Goal: Task Accomplishment & Management: Manage account settings

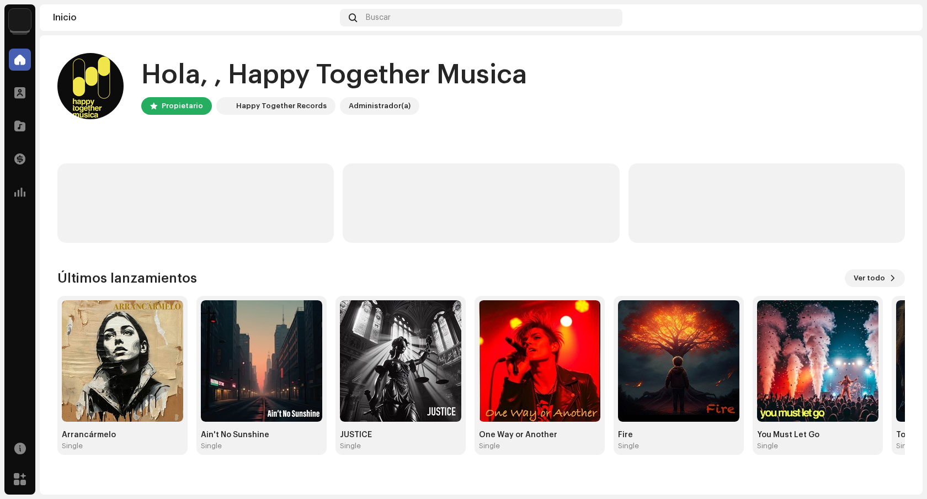
click at [15, 26] on img at bounding box center [20, 20] width 22 height 22
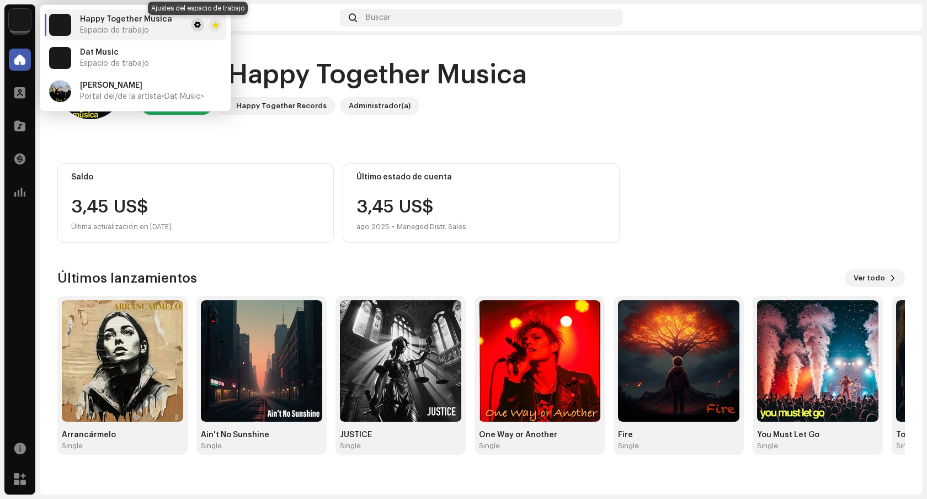
click at [195, 24] on span at bounding box center [197, 24] width 7 height 9
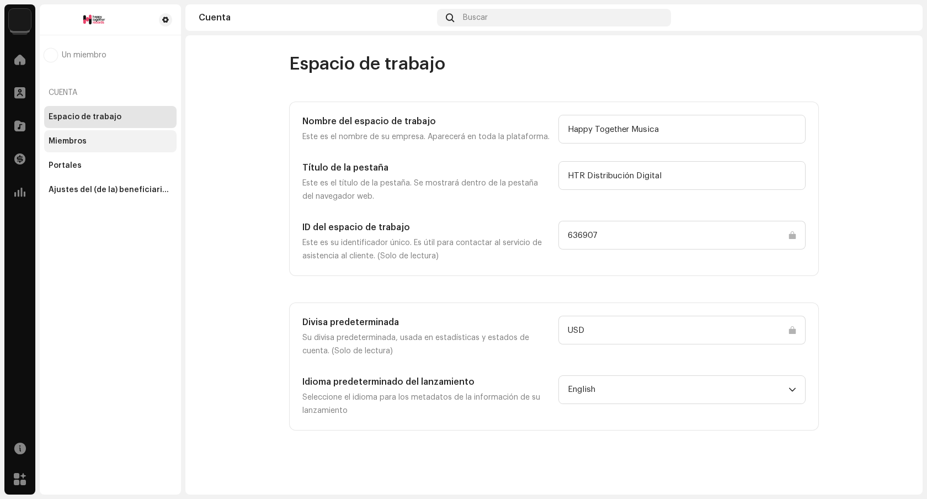
click at [108, 136] on div "Miembros" at bounding box center [110, 141] width 132 height 22
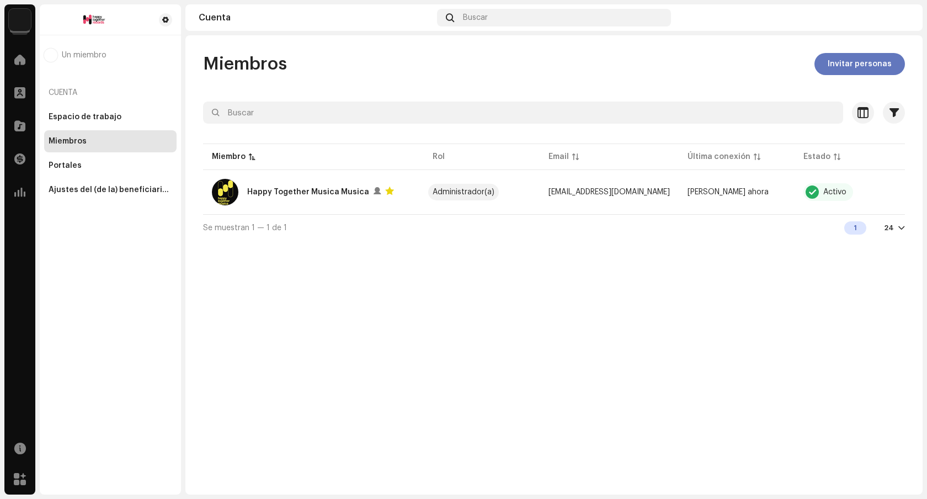
click at [852, 65] on span "Invitar personas" at bounding box center [860, 64] width 64 height 22
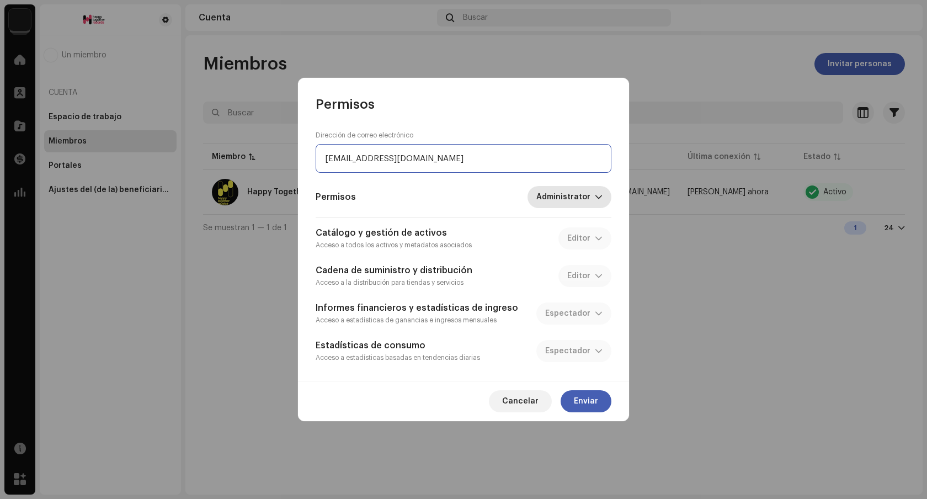
type input "julietagarciaquirno@gmail.com"
click at [564, 189] on span "Administrator" at bounding box center [565, 197] width 58 height 22
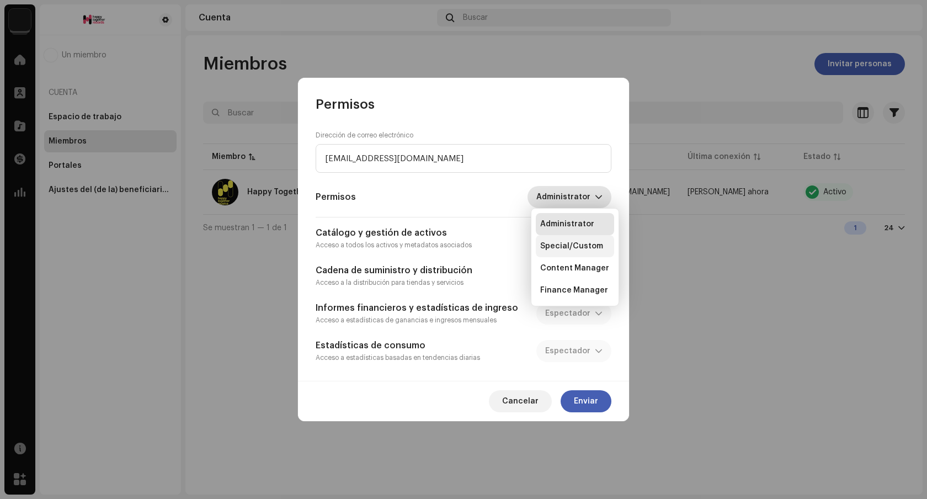
click at [589, 249] on span "Special/Custom" at bounding box center [571, 246] width 63 height 11
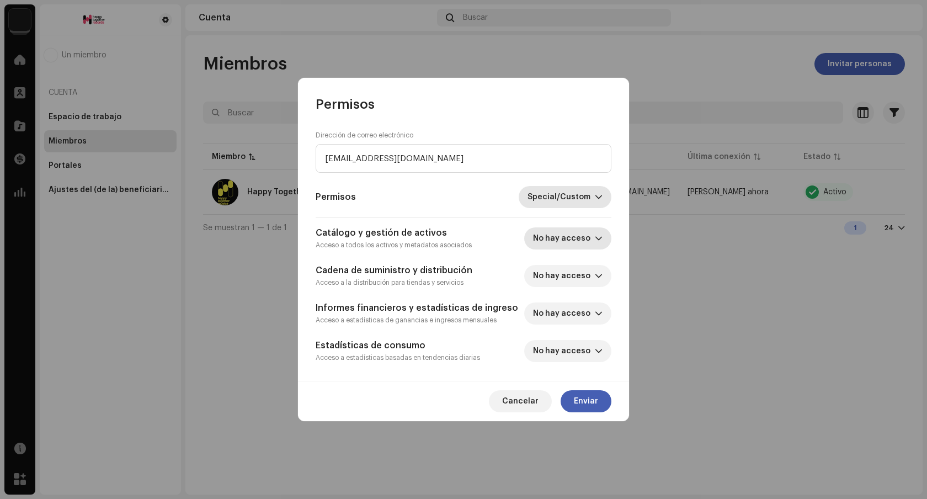
click at [588, 243] on span "No hay acceso" at bounding box center [564, 238] width 62 height 22
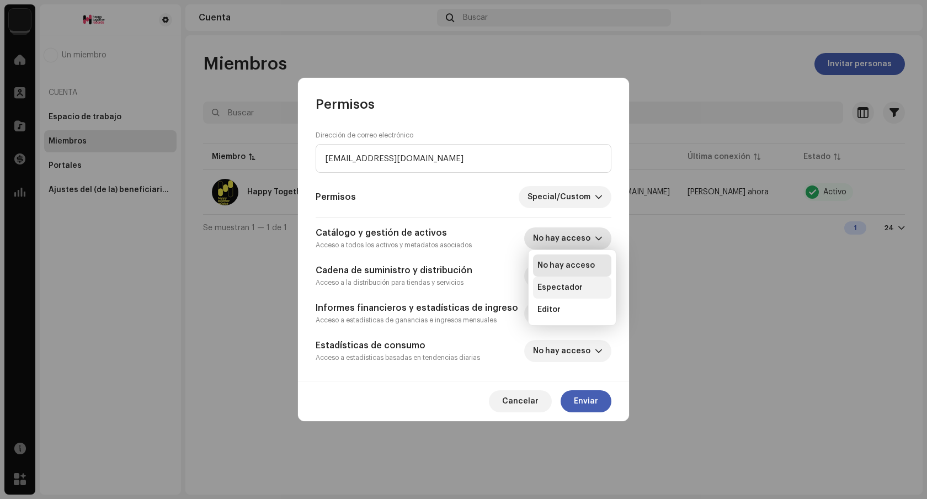
click at [580, 290] on li "Espectador" at bounding box center [572, 287] width 78 height 22
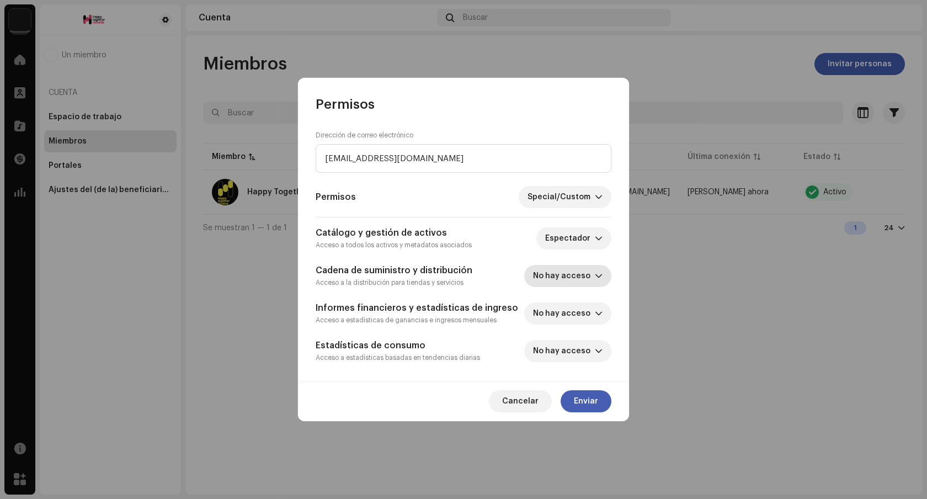
click at [582, 274] on span "No hay acceso" at bounding box center [564, 276] width 62 height 22
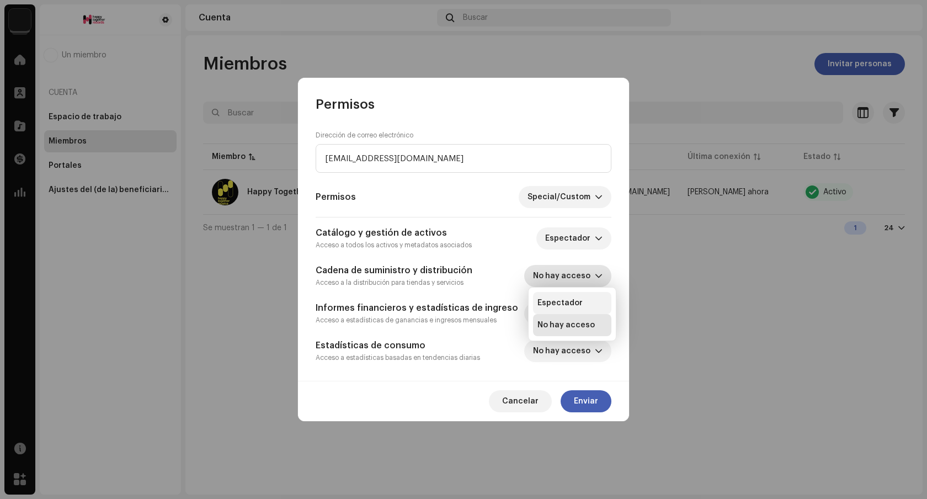
click at [580, 307] on li "Espectador" at bounding box center [572, 303] width 78 height 22
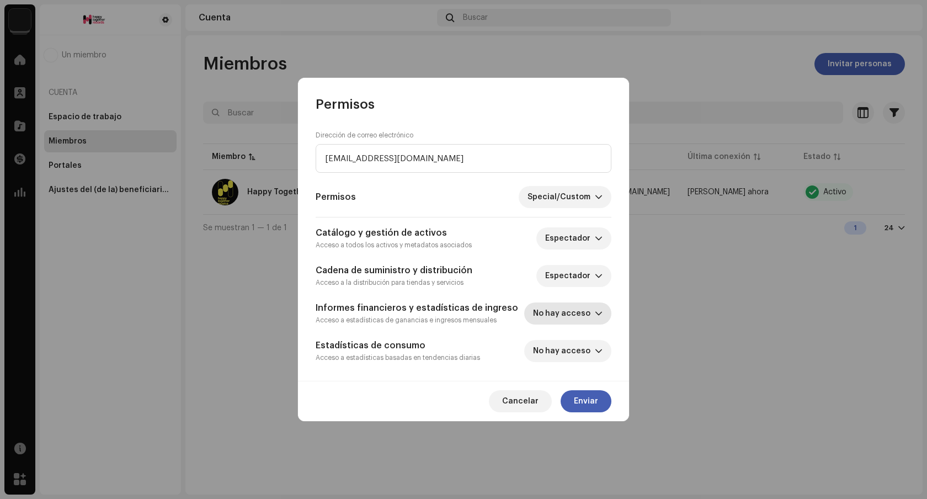
click at [579, 314] on span "No hay acceso" at bounding box center [564, 313] width 62 height 22
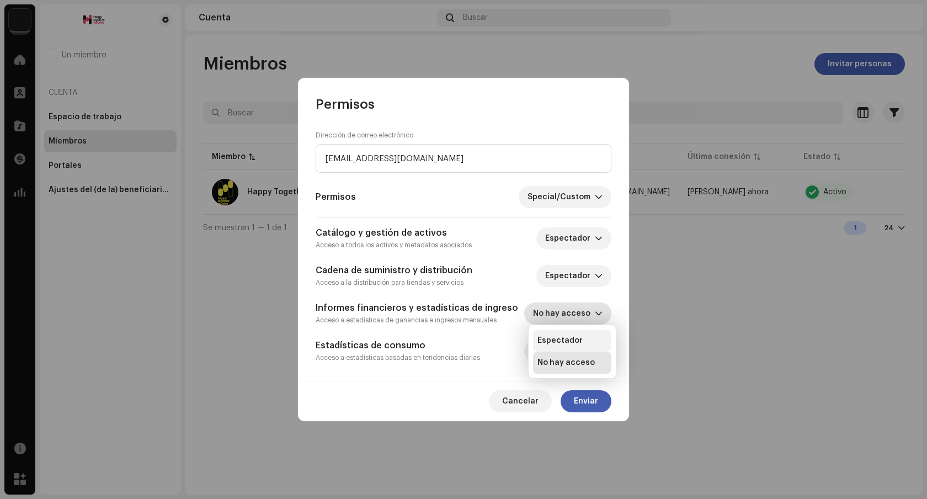
click at [577, 340] on span "Espectador" at bounding box center [559, 340] width 45 height 11
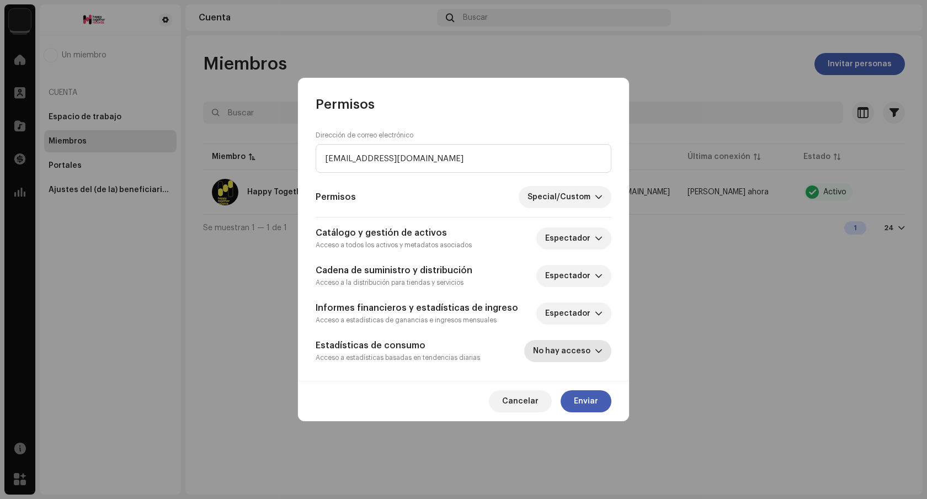
click at [579, 354] on span "No hay acceso" at bounding box center [564, 351] width 62 height 22
click at [574, 373] on span "Espectador" at bounding box center [559, 377] width 45 height 11
click at [583, 200] on span "Special/Custom" at bounding box center [561, 197] width 67 height 22
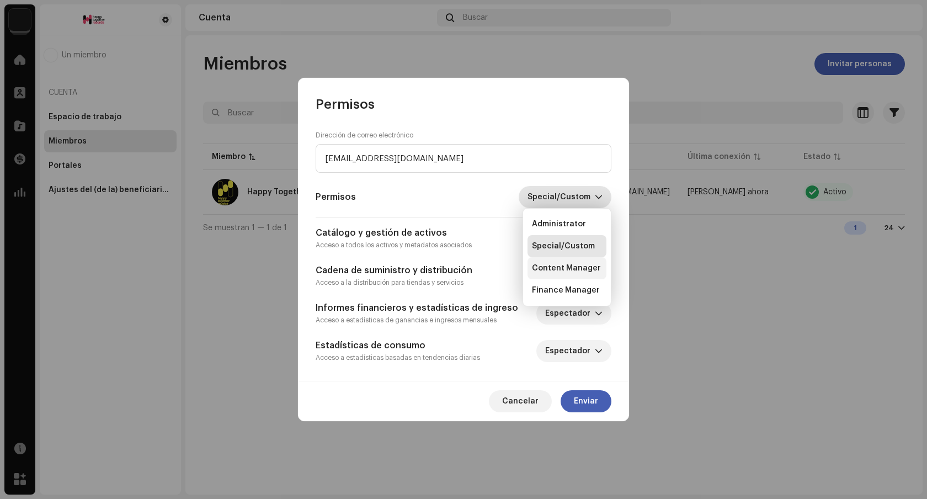
click at [577, 263] on span "Content Manager" at bounding box center [566, 268] width 69 height 11
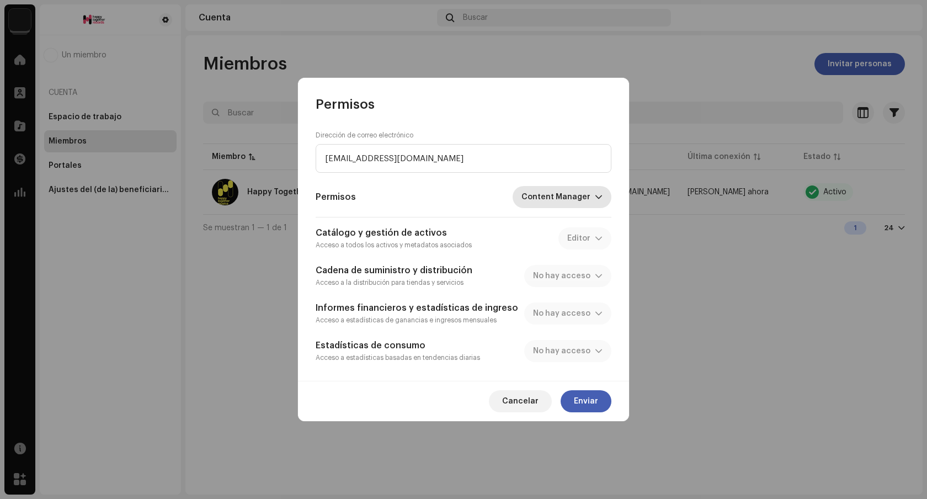
click at [585, 194] on span "Content Manager" at bounding box center [557, 197] width 73 height 22
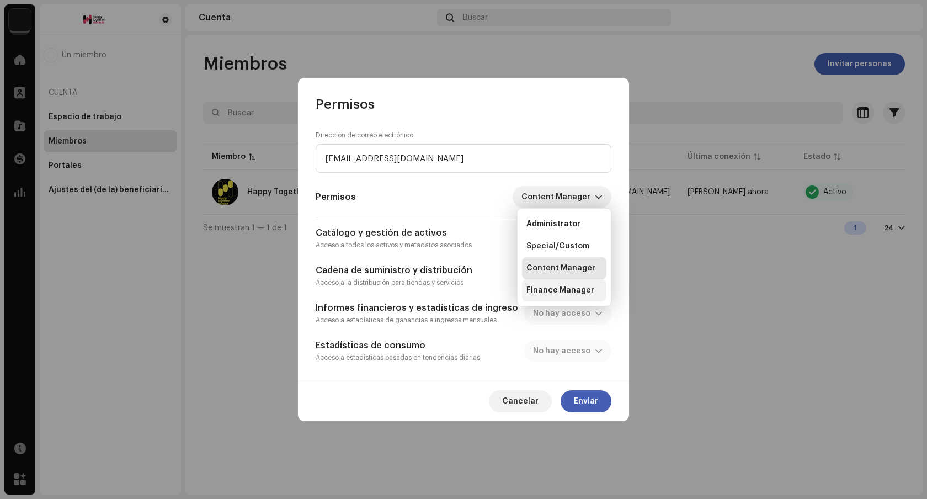
click at [580, 294] on span "Finance Manager" at bounding box center [560, 290] width 68 height 11
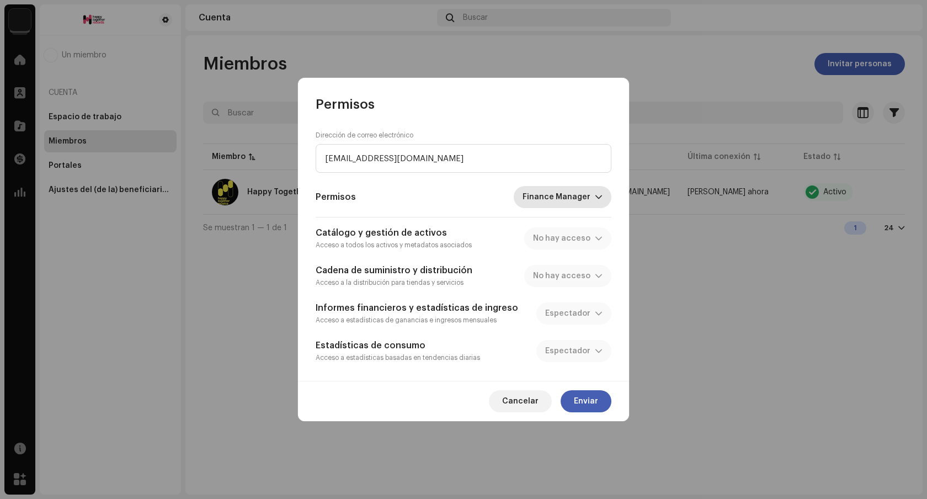
click at [584, 203] on span "Finance Manager" at bounding box center [559, 197] width 72 height 22
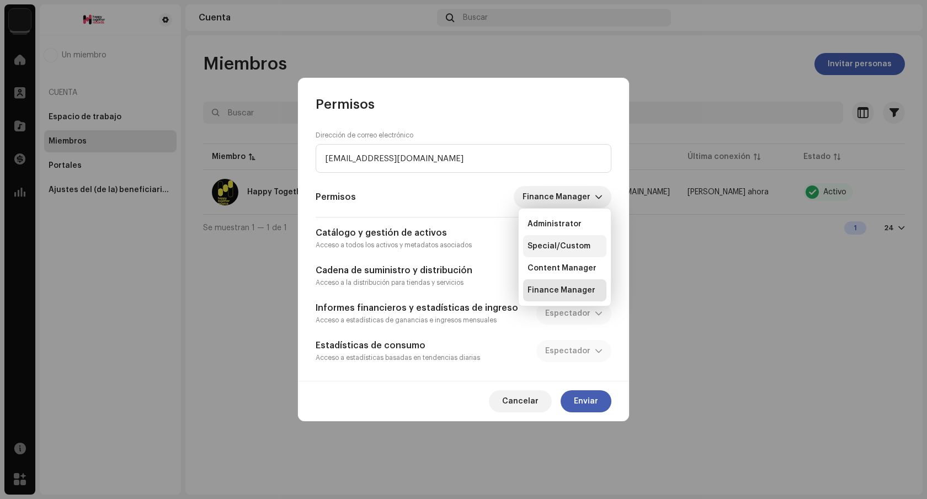
click at [576, 250] on span "Special/Custom" at bounding box center [559, 246] width 63 height 11
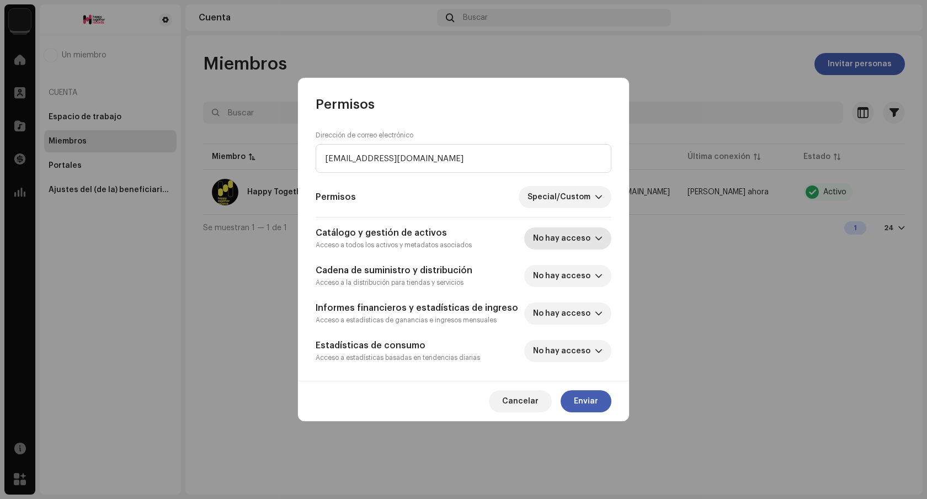
click at [578, 235] on span "No hay acceso" at bounding box center [564, 238] width 62 height 22
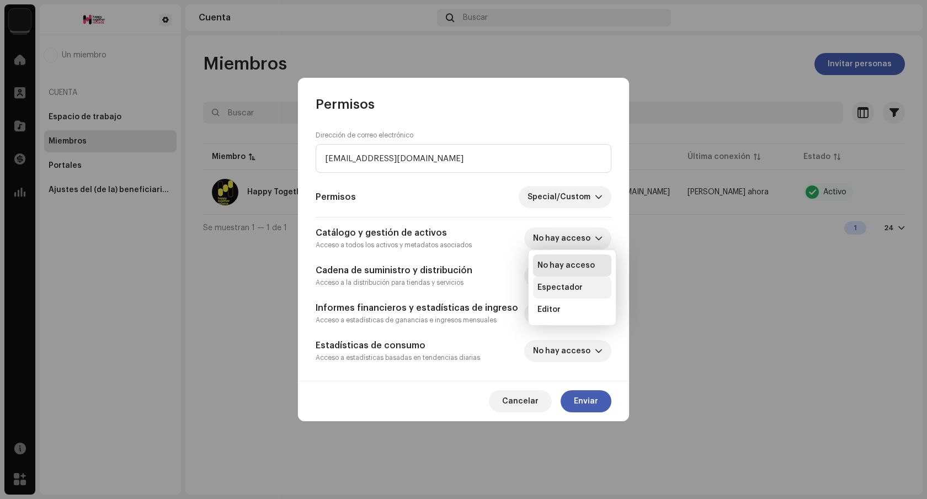
click at [572, 289] on span "Espectador" at bounding box center [559, 287] width 45 height 11
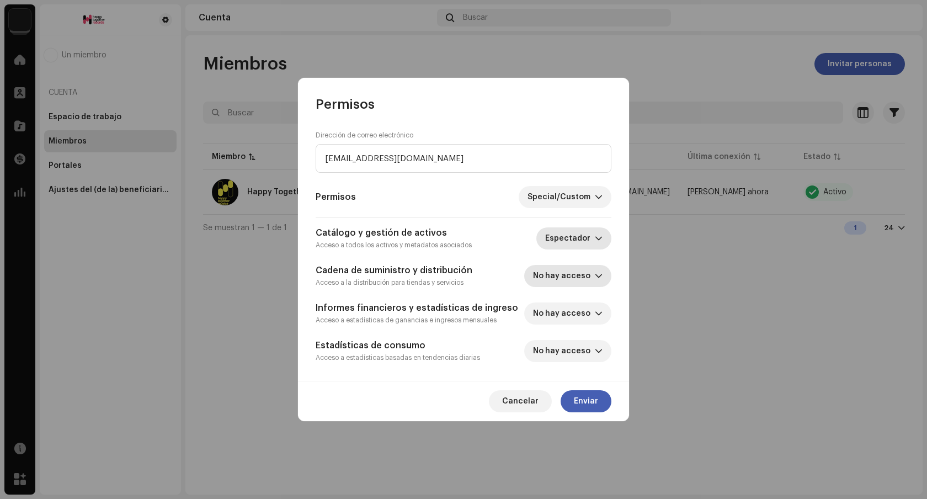
click at [572, 273] on span "No hay acceso" at bounding box center [564, 276] width 62 height 22
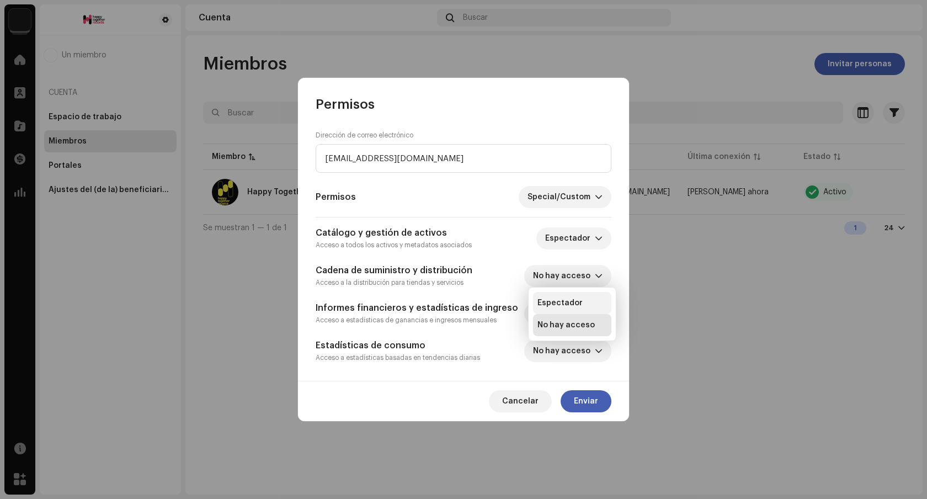
click at [568, 303] on span "Espectador" at bounding box center [559, 302] width 45 height 11
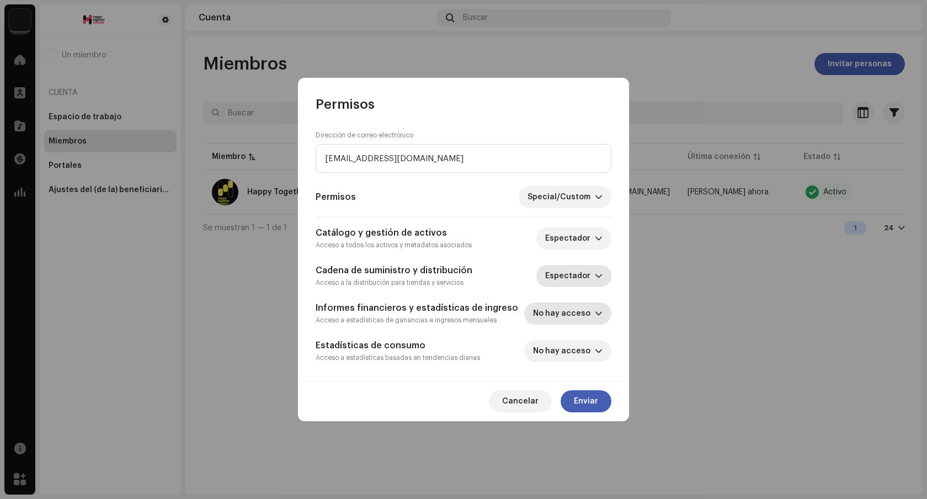
click at [573, 313] on span "No hay acceso" at bounding box center [564, 313] width 62 height 22
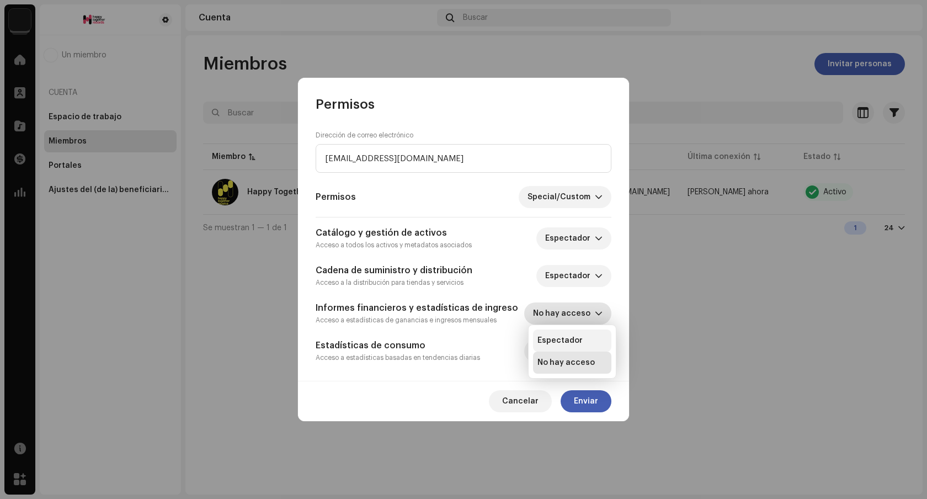
click at [570, 338] on span "Espectador" at bounding box center [559, 340] width 45 height 11
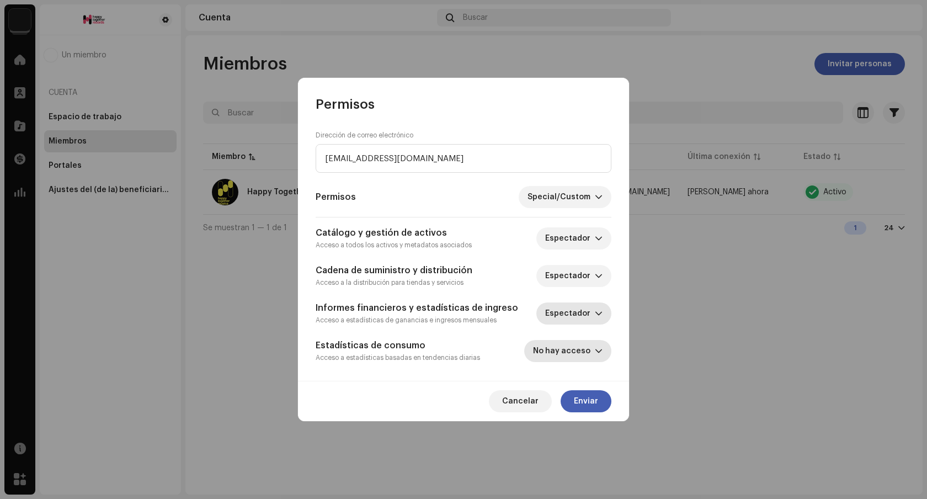
click at [566, 347] on span "No hay acceso" at bounding box center [564, 351] width 62 height 22
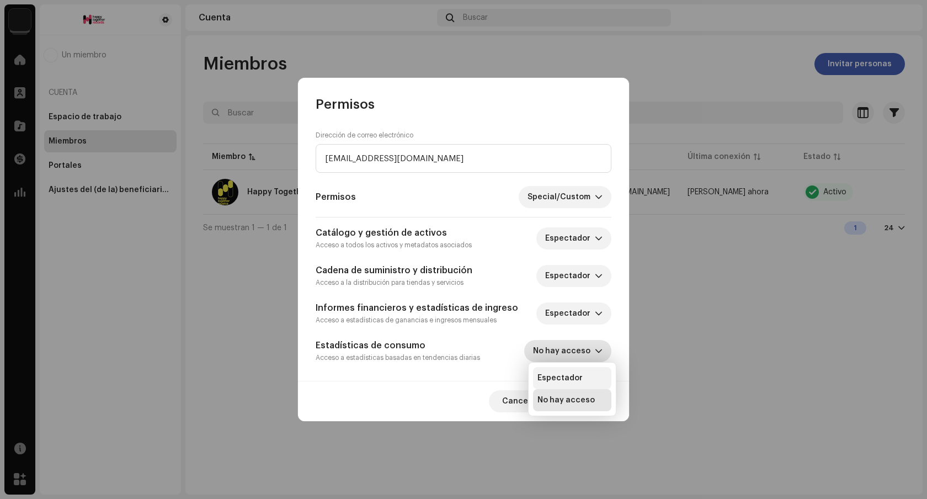
click at [563, 376] on span "Espectador" at bounding box center [559, 377] width 45 height 11
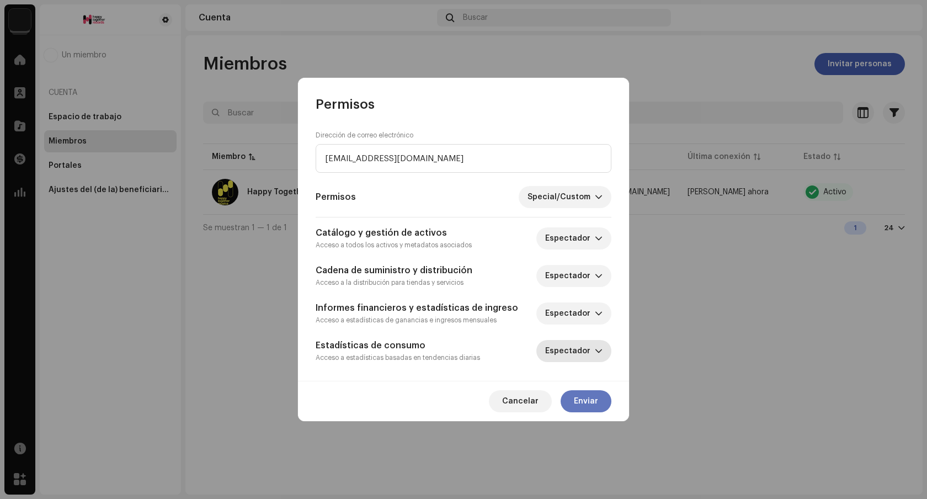
click at [586, 403] on span "Enviar" at bounding box center [586, 401] width 24 height 22
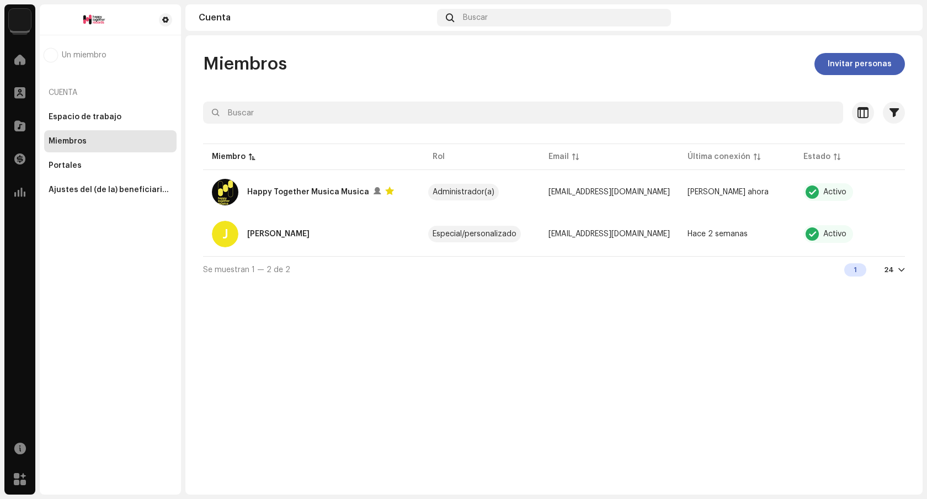
click at [906, 20] on img at bounding box center [901, 18] width 18 height 18
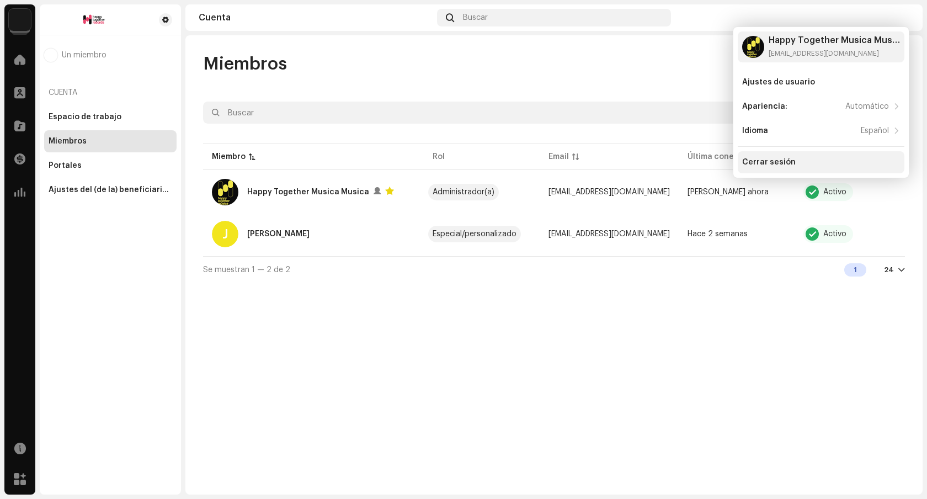
click at [848, 159] on div "Cerrar sesión" at bounding box center [821, 162] width 158 height 9
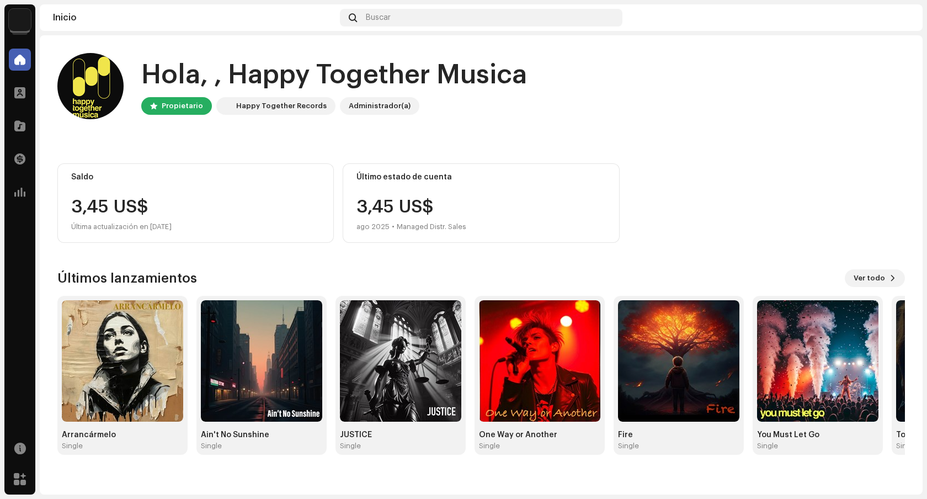
click at [901, 17] on img at bounding box center [901, 18] width 18 height 18
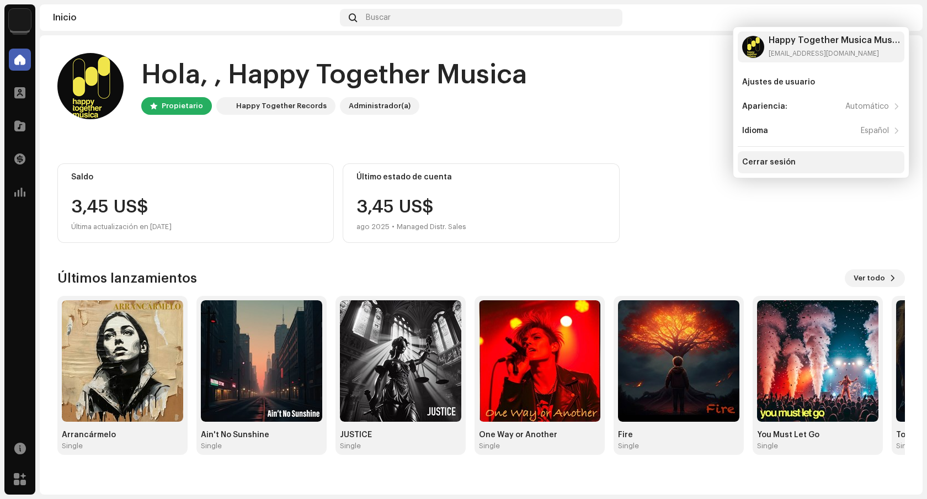
click at [825, 165] on div "Cerrar sesión" at bounding box center [821, 162] width 158 height 9
